Goal: Information Seeking & Learning: Get advice/opinions

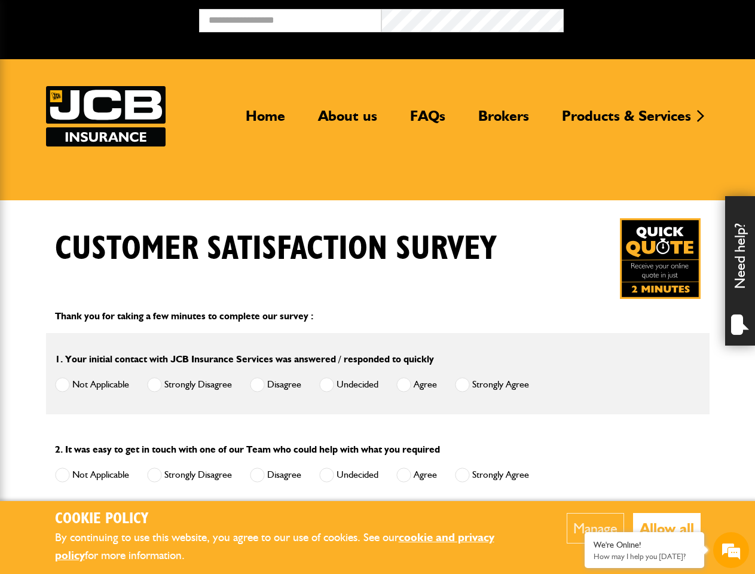
click at [594, 528] on button "Manage" at bounding box center [594, 528] width 57 height 30
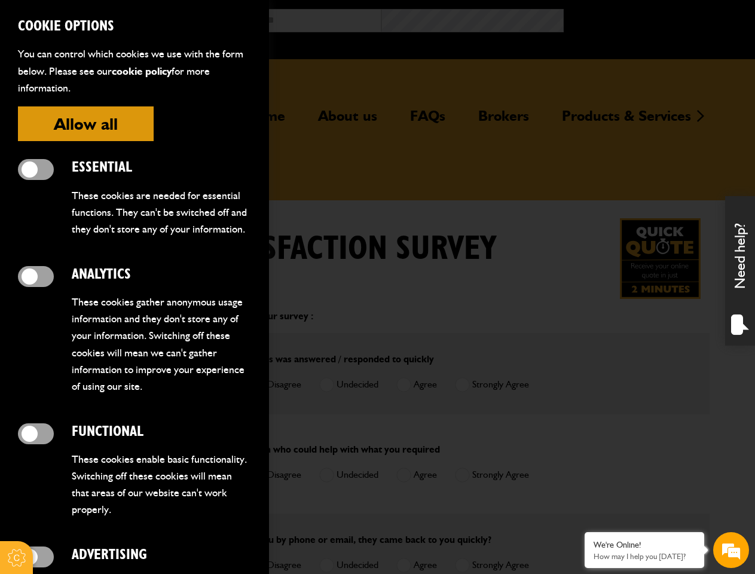
click at [666, 528] on div at bounding box center [377, 287] width 755 height 574
click at [740, 271] on div "Need help?" at bounding box center [740, 270] width 30 height 149
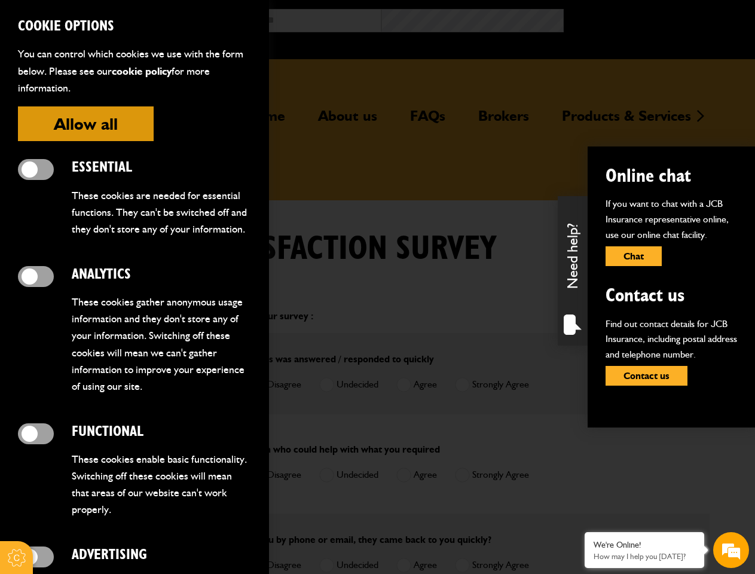
click at [731, 550] on em at bounding box center [731, 550] width 32 height 32
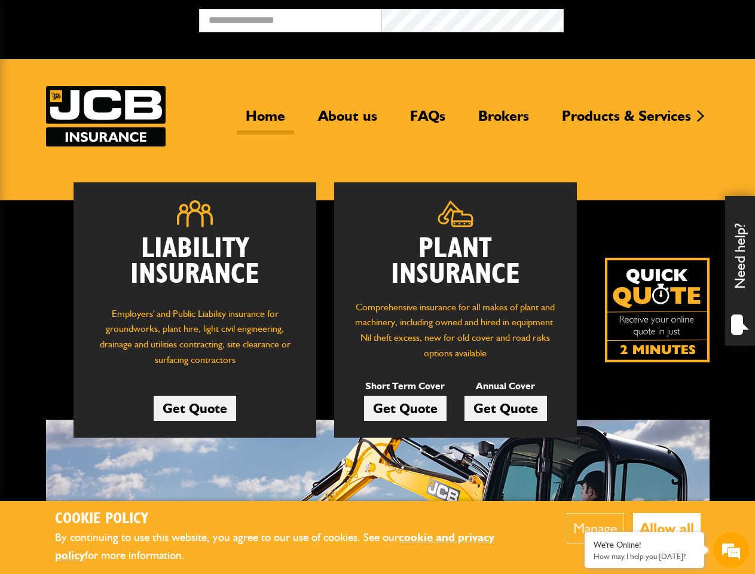
click at [594, 528] on button "Manage" at bounding box center [594, 528] width 57 height 30
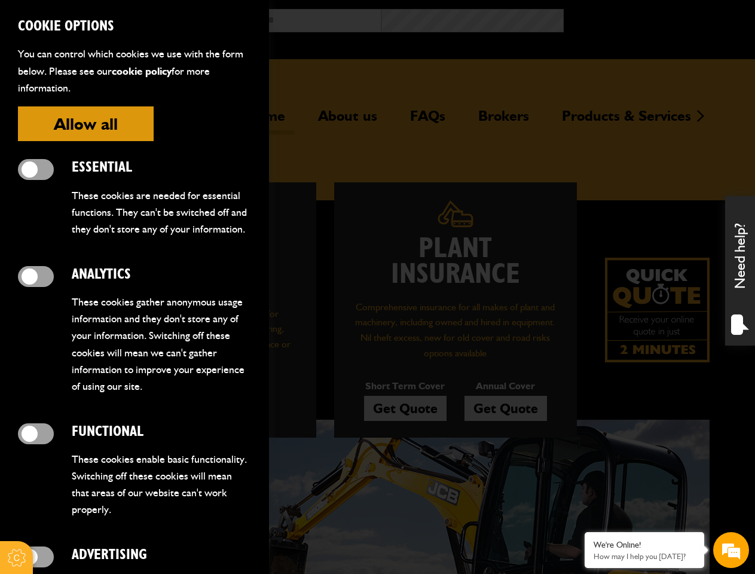
click at [666, 528] on div at bounding box center [377, 287] width 755 height 574
click at [740, 271] on div "Need help?" at bounding box center [740, 270] width 30 height 149
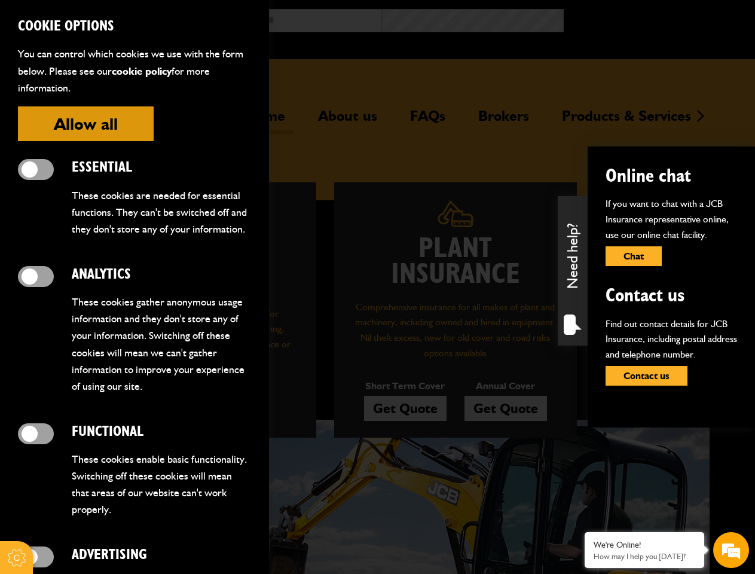
click at [731, 550] on em at bounding box center [731, 550] width 32 height 32
